Goal: Use online tool/utility: Utilize a website feature to perform a specific function

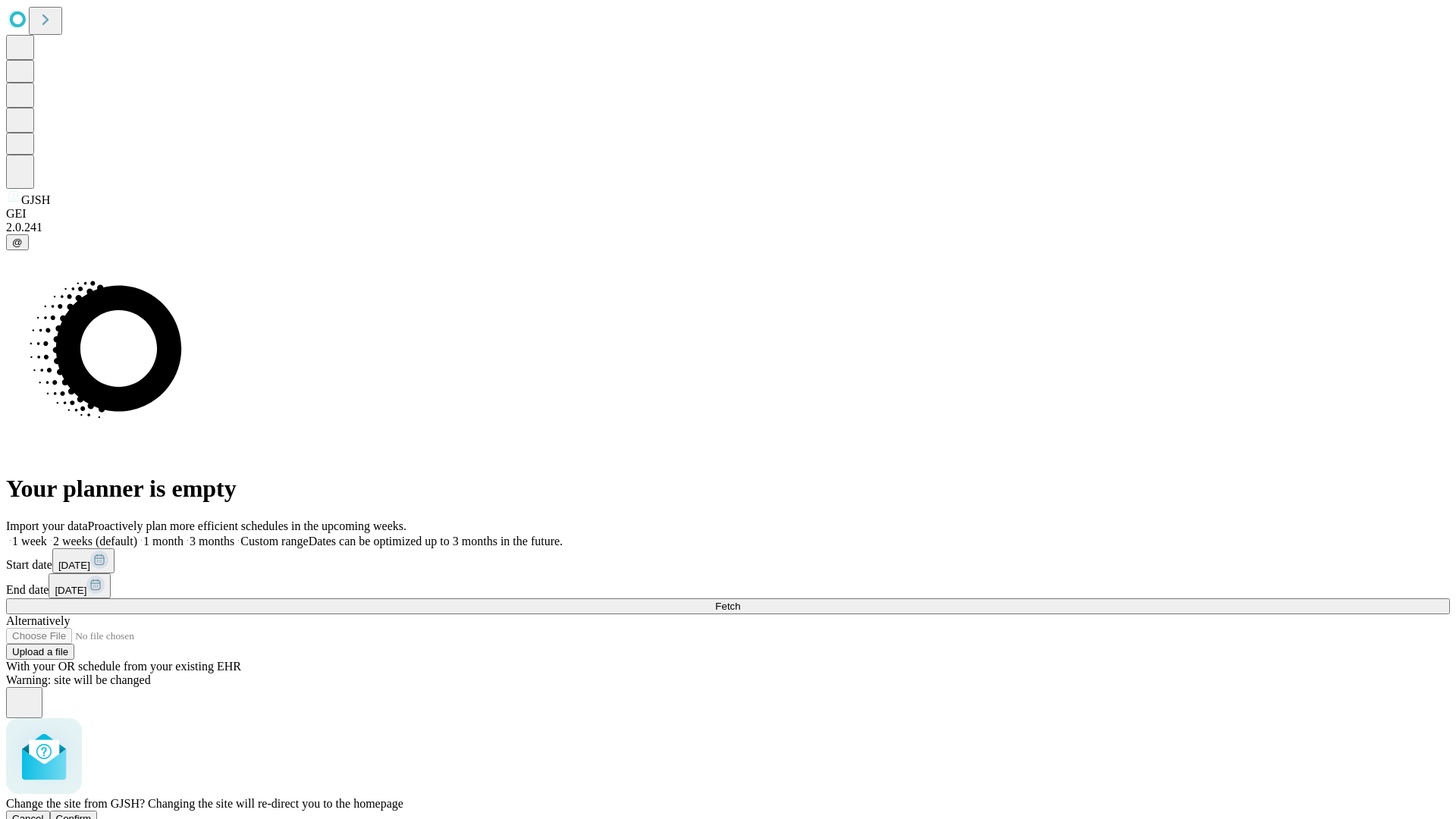
click at [92, 813] on span "Confirm" at bounding box center [74, 818] width 35 height 11
click at [184, 534] on label "1 month" at bounding box center [160, 541] width 46 height 13
click at [740, 601] on span "Fetch" at bounding box center [727, 606] width 25 height 11
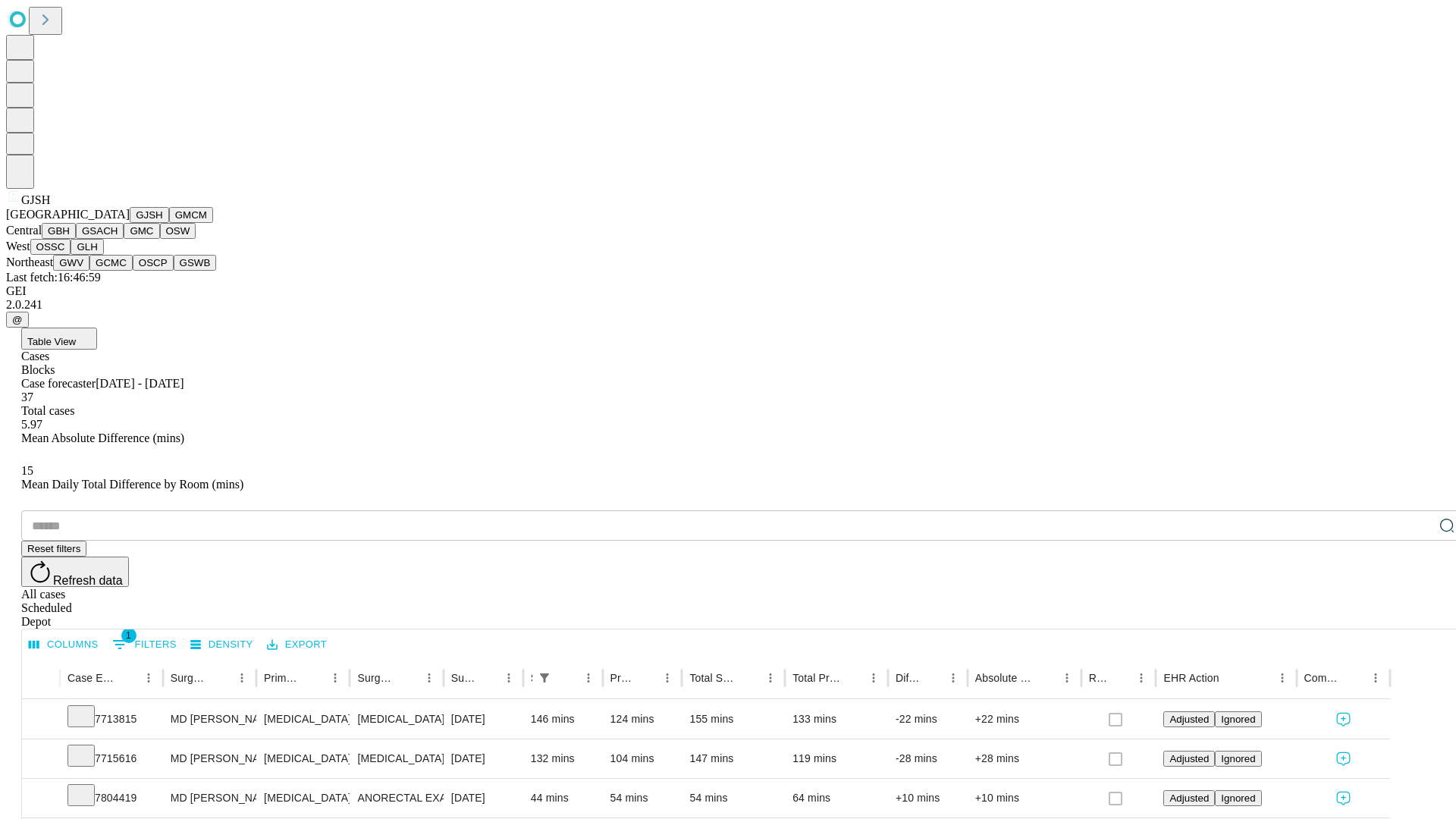
click at [169, 222] on button "GMCM" at bounding box center [191, 215] width 44 height 16
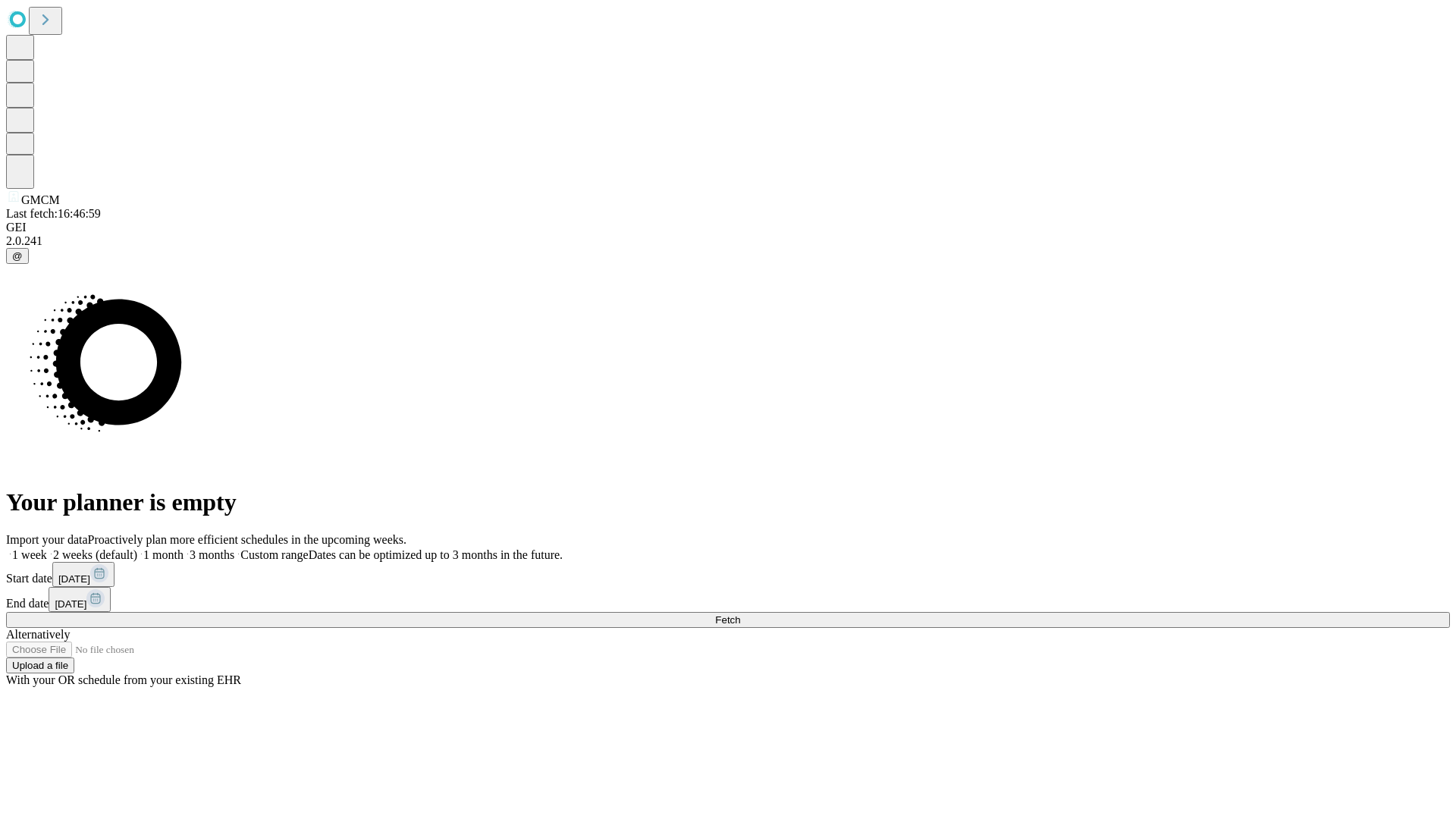
click at [184, 548] on label "1 month" at bounding box center [160, 555] width 46 height 13
click at [740, 614] on span "Fetch" at bounding box center [727, 620] width 25 height 11
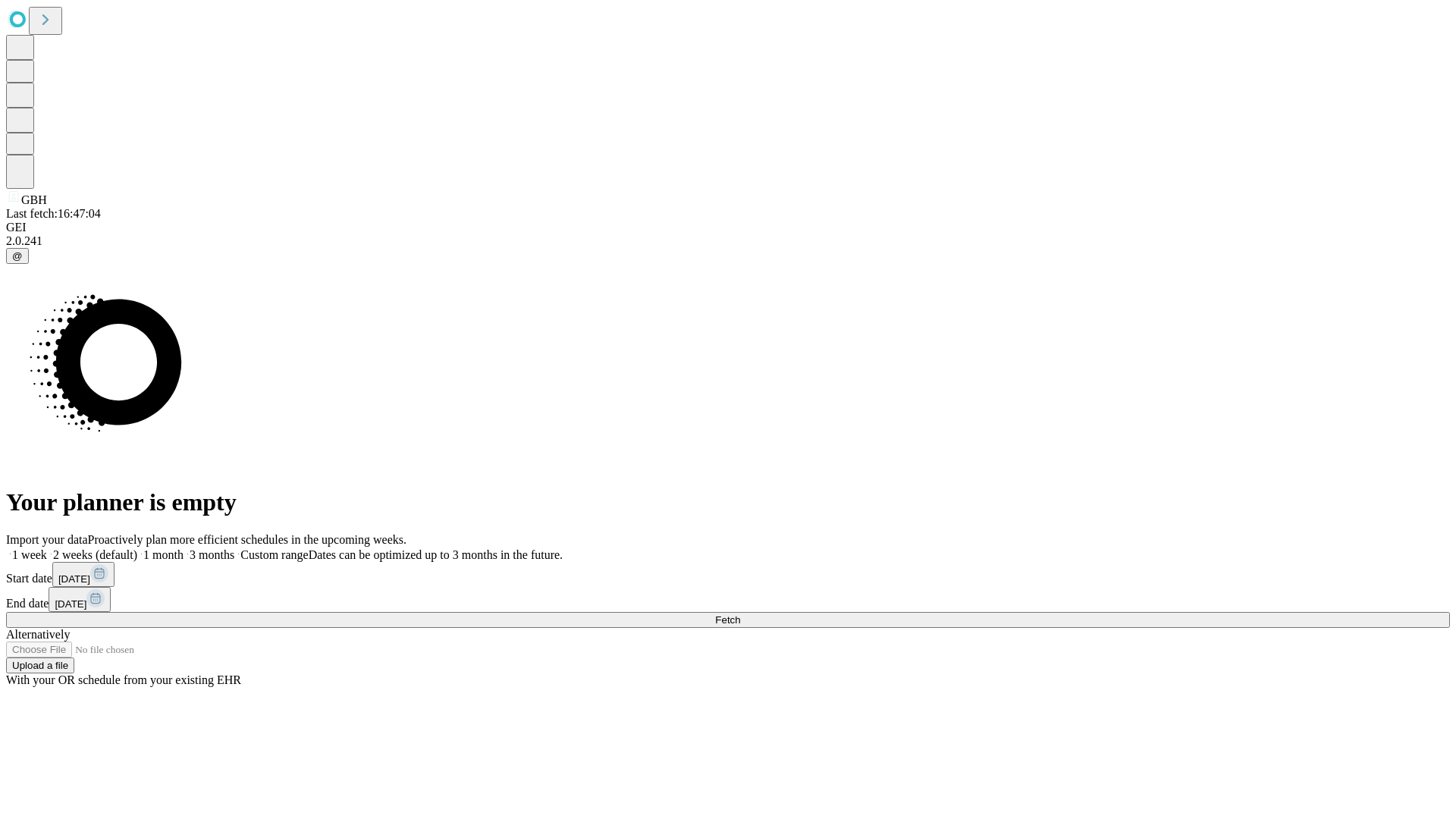
click at [184, 548] on label "1 month" at bounding box center [160, 555] width 46 height 13
click at [740, 614] on span "Fetch" at bounding box center [727, 620] width 25 height 11
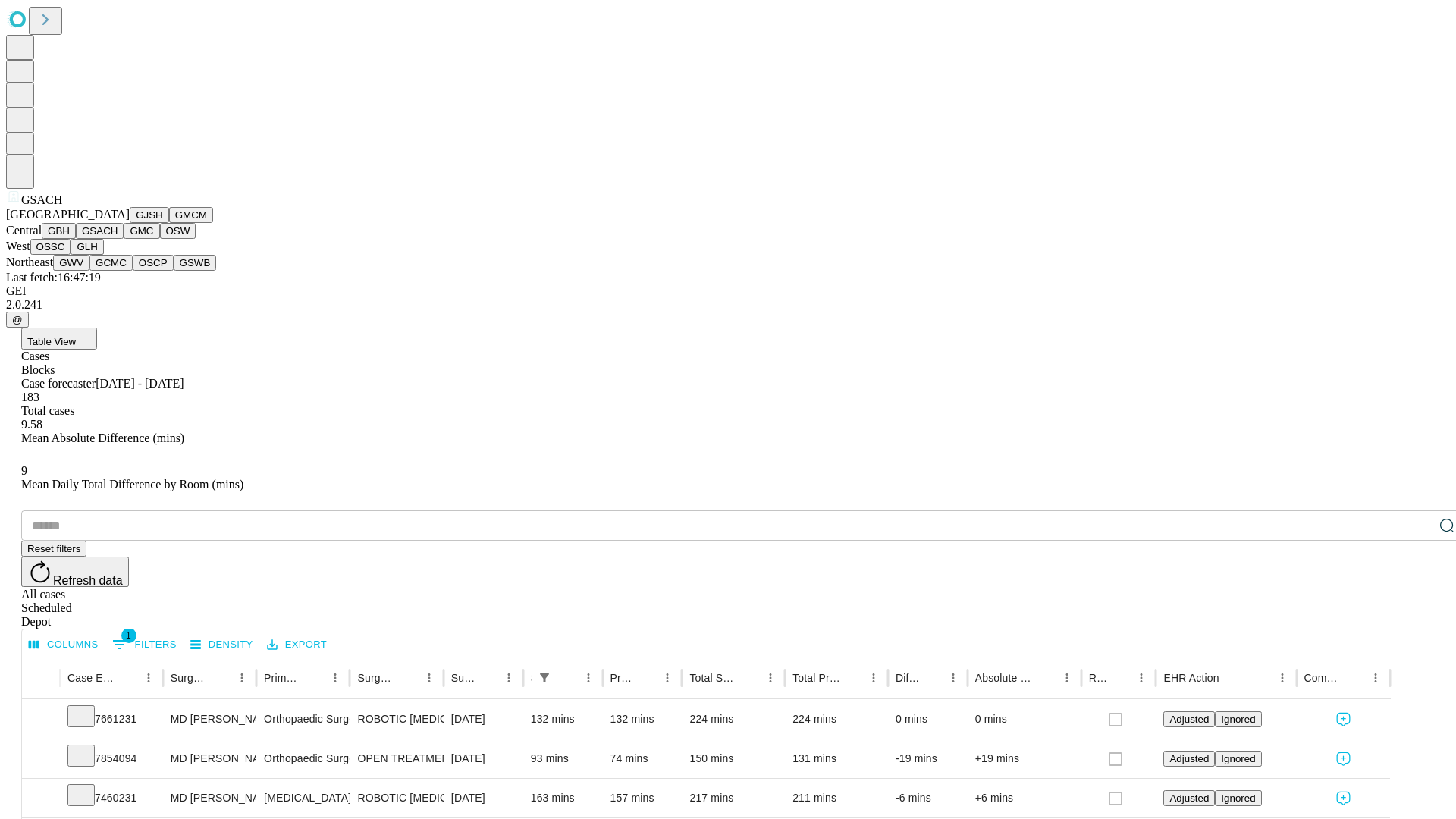
click at [123, 239] on button "GMC" at bounding box center [141, 231] width 35 height 16
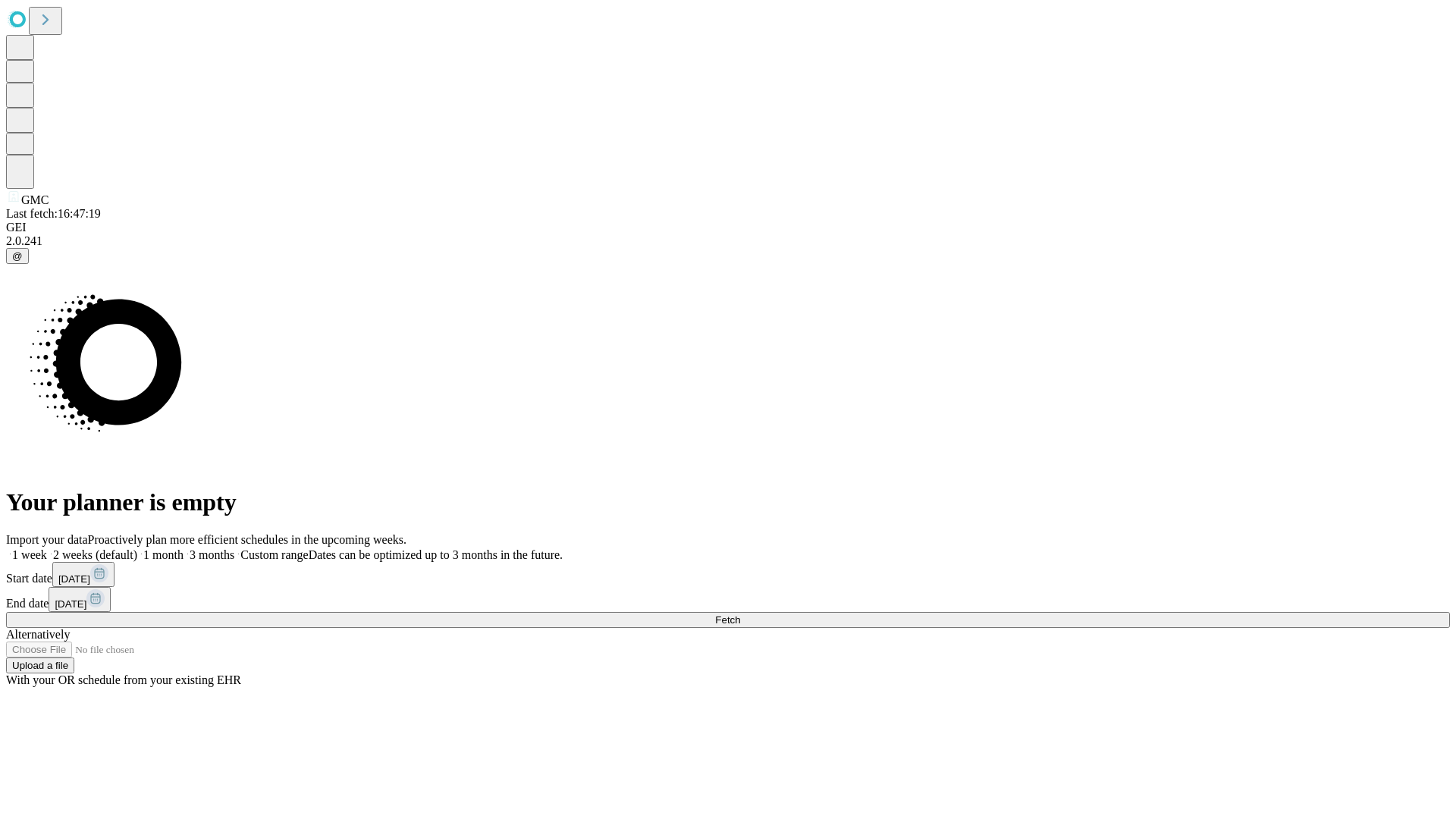
click at [184, 548] on label "1 month" at bounding box center [160, 555] width 46 height 13
click at [740, 614] on span "Fetch" at bounding box center [727, 620] width 25 height 11
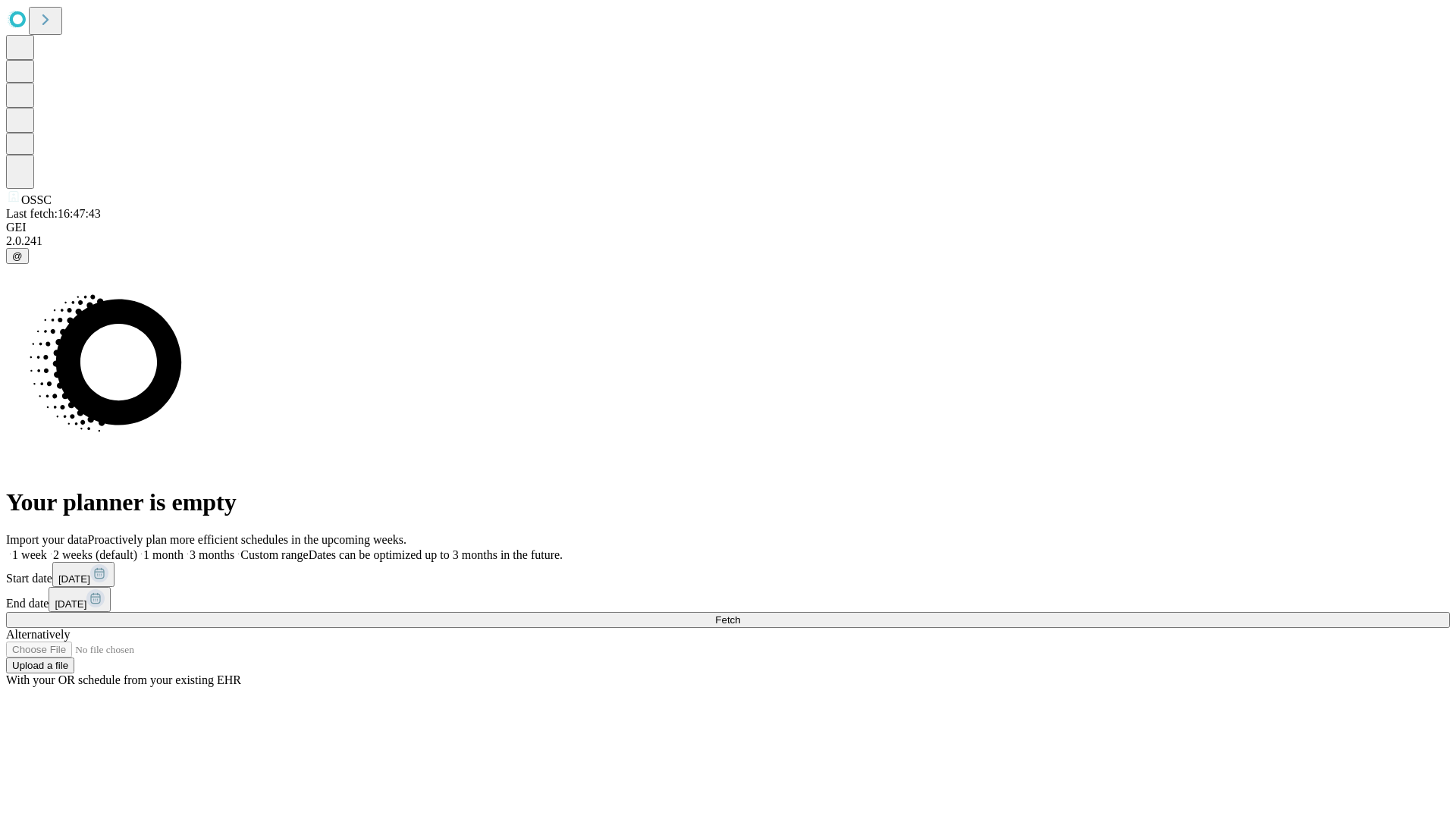
click at [740, 614] on span "Fetch" at bounding box center [727, 620] width 25 height 11
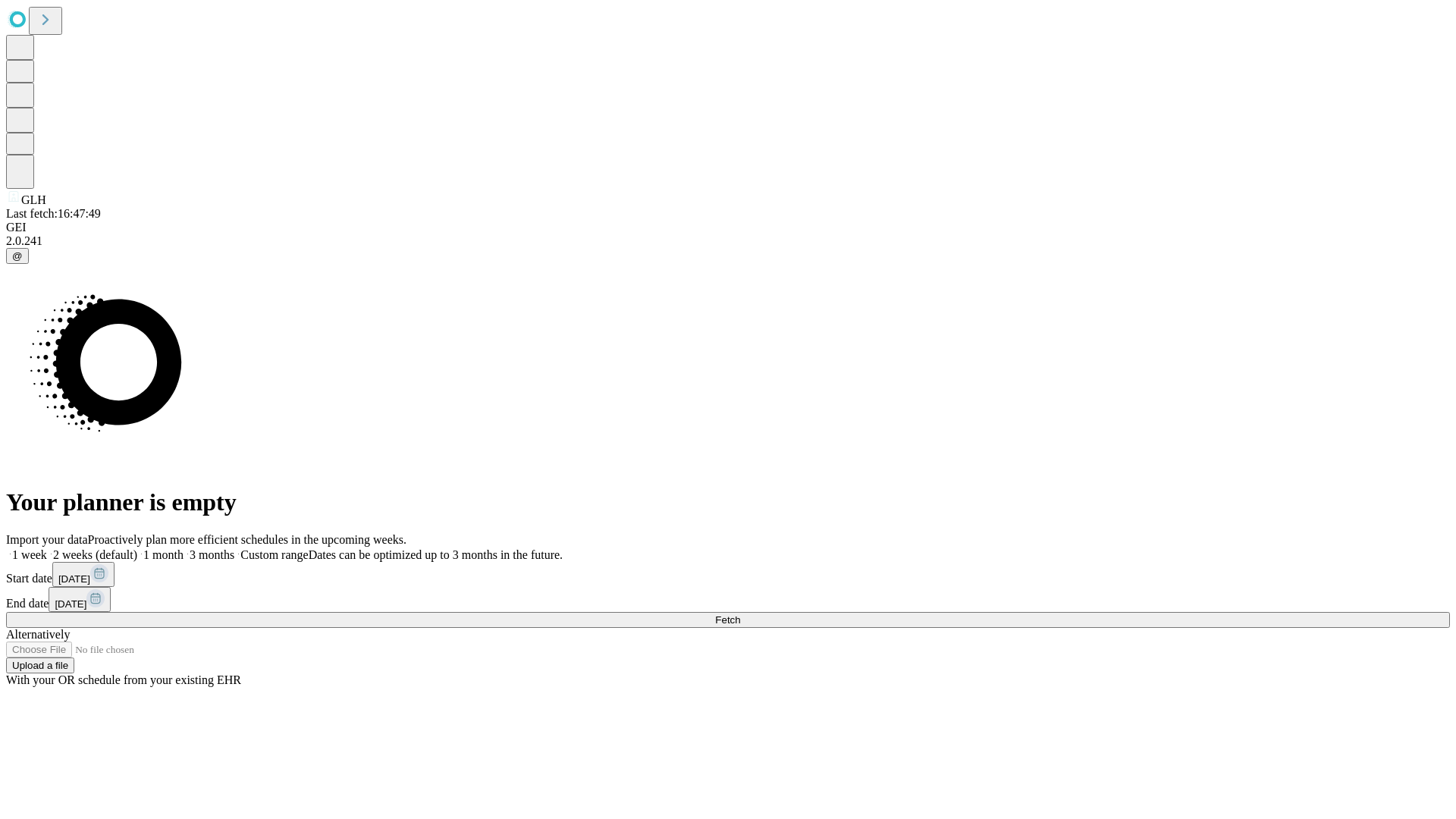
click at [740, 614] on span "Fetch" at bounding box center [727, 620] width 25 height 11
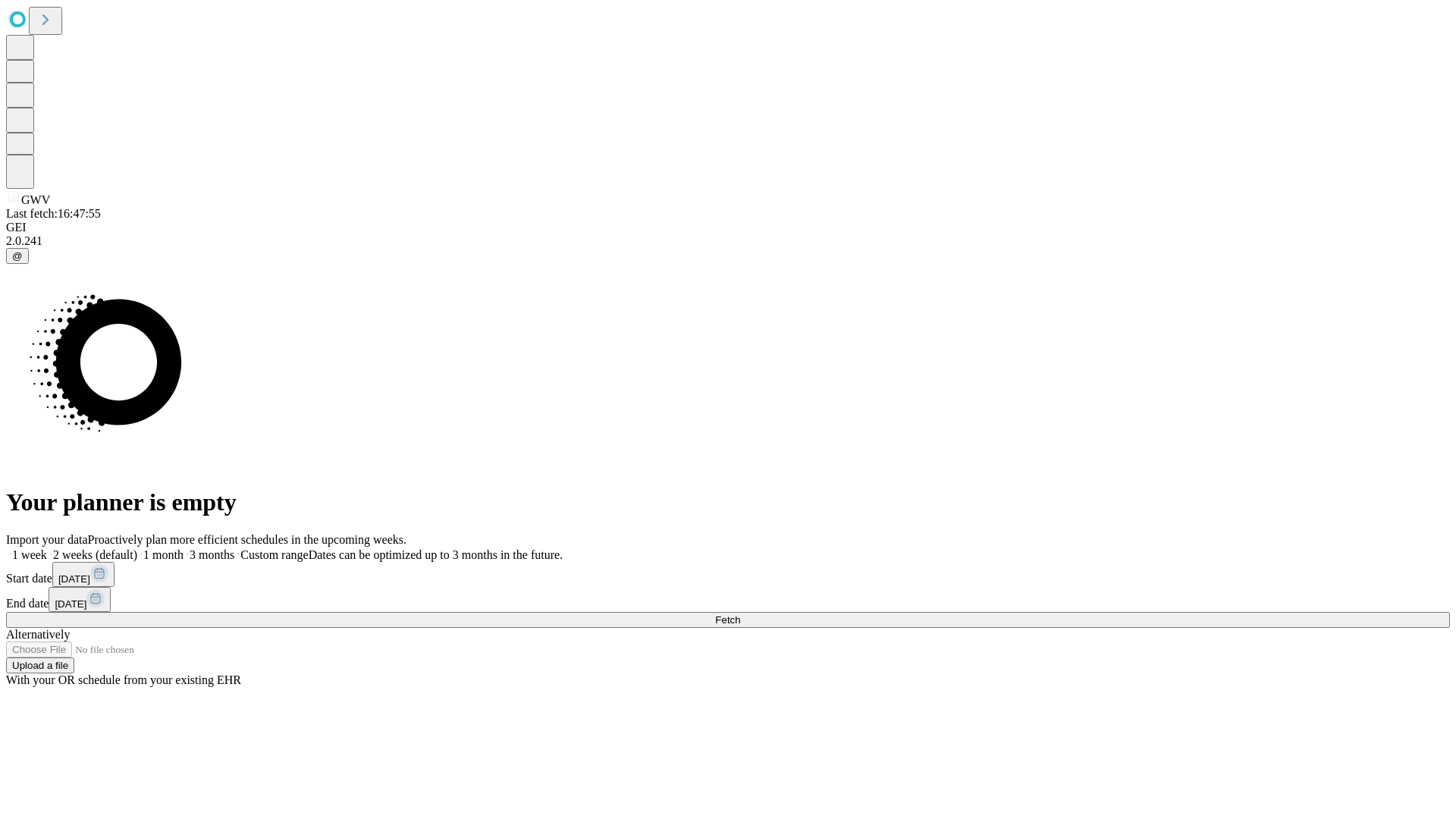
click at [184, 548] on label "1 month" at bounding box center [160, 555] width 46 height 13
click at [740, 614] on span "Fetch" at bounding box center [727, 620] width 25 height 11
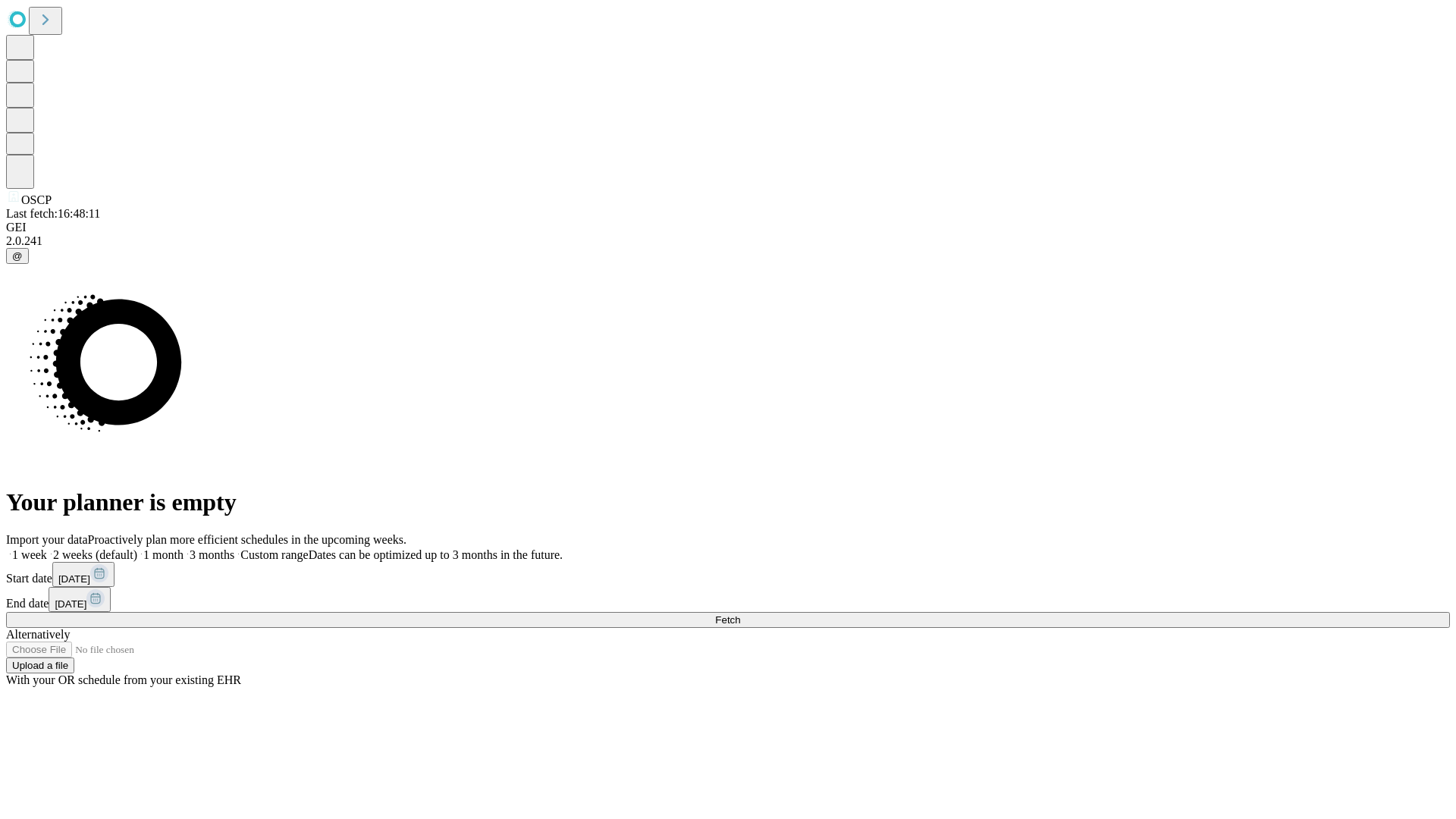
click at [184, 548] on label "1 month" at bounding box center [160, 555] width 46 height 13
click at [740, 614] on span "Fetch" at bounding box center [727, 620] width 25 height 11
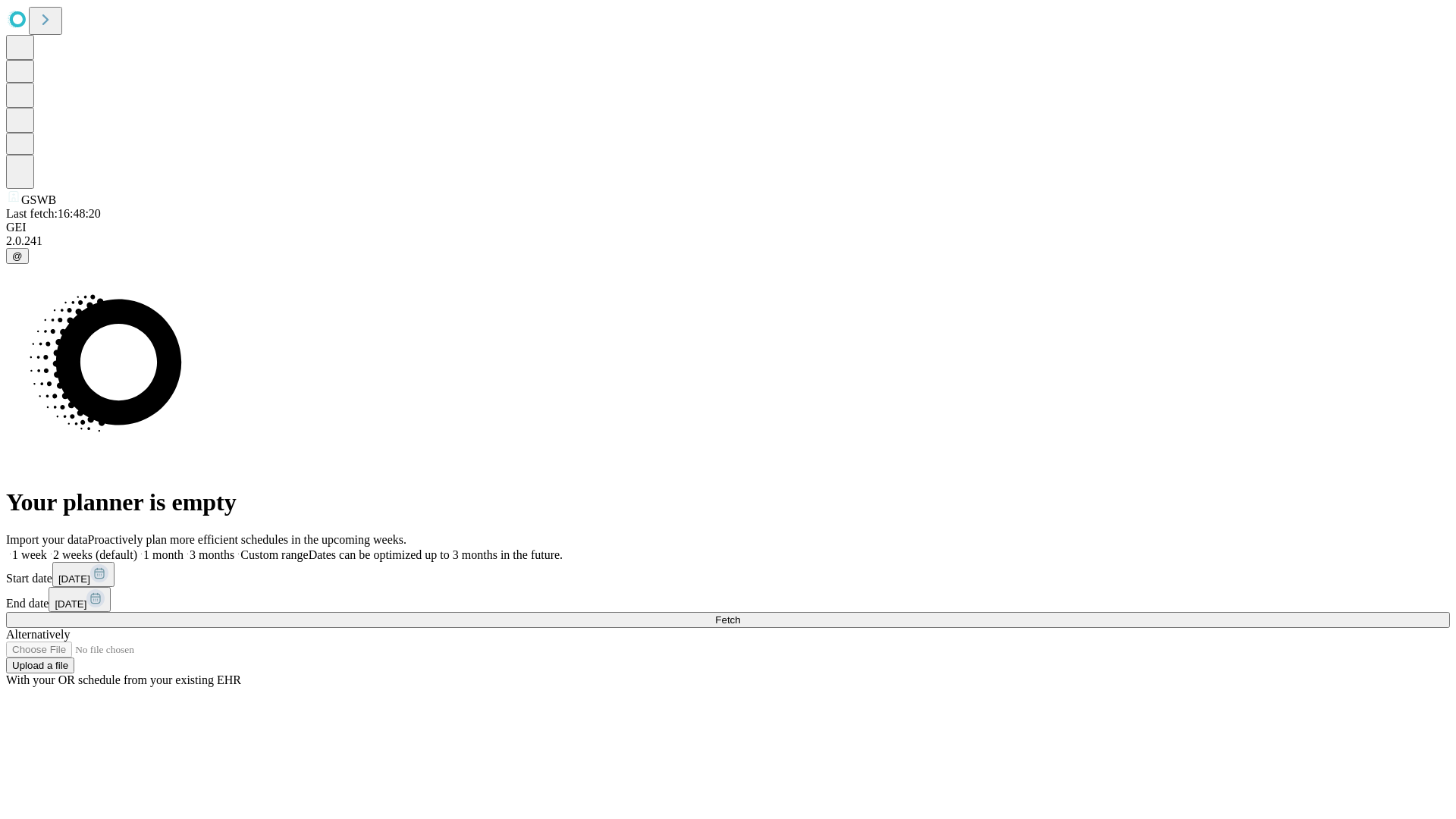
click at [740, 614] on span "Fetch" at bounding box center [727, 620] width 25 height 11
